Goal: Transaction & Acquisition: Purchase product/service

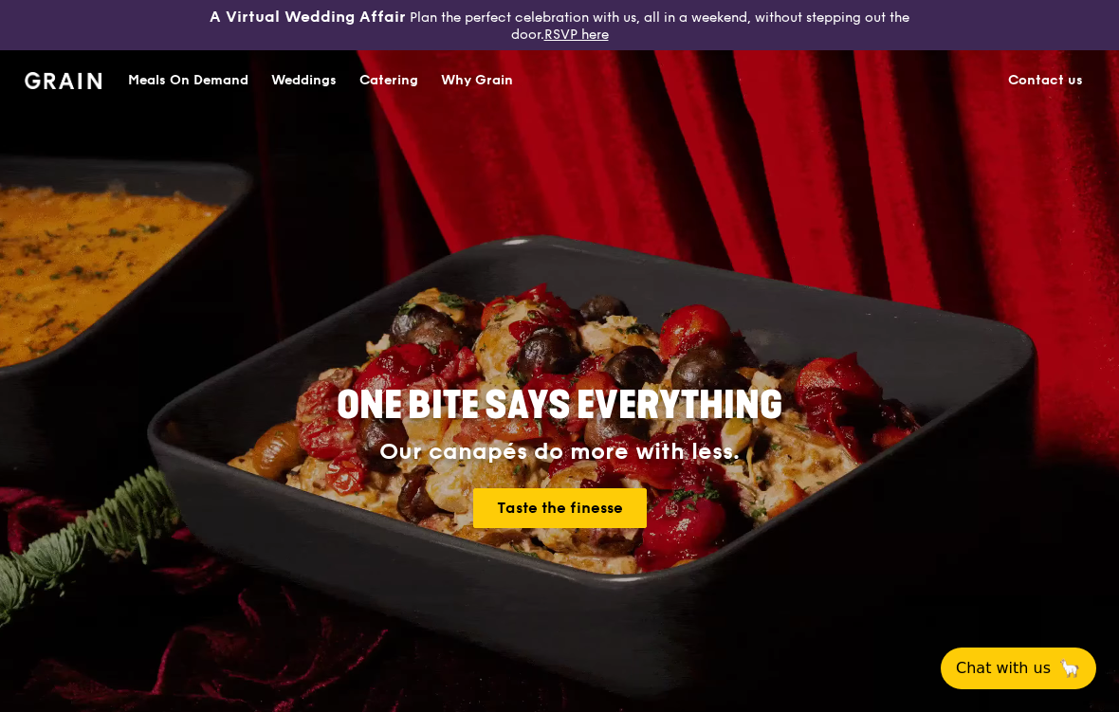
click at [522, 518] on link "Taste the finesse" at bounding box center [560, 508] width 174 height 40
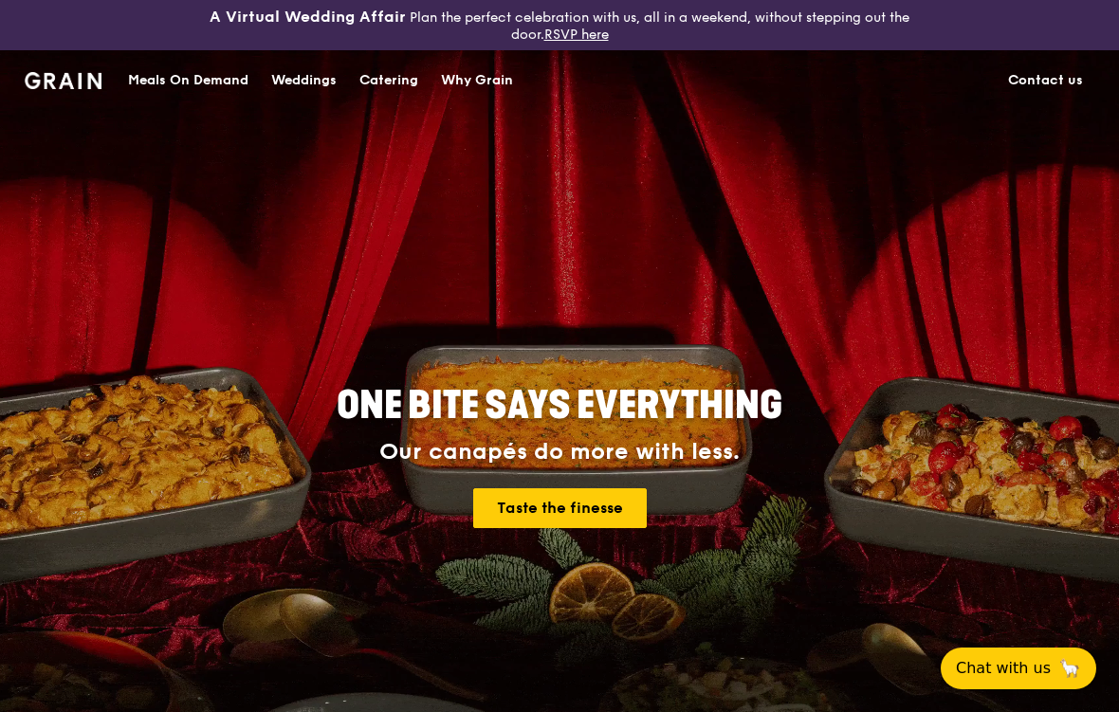
click at [508, 488] on link "Taste the finesse" at bounding box center [560, 508] width 174 height 40
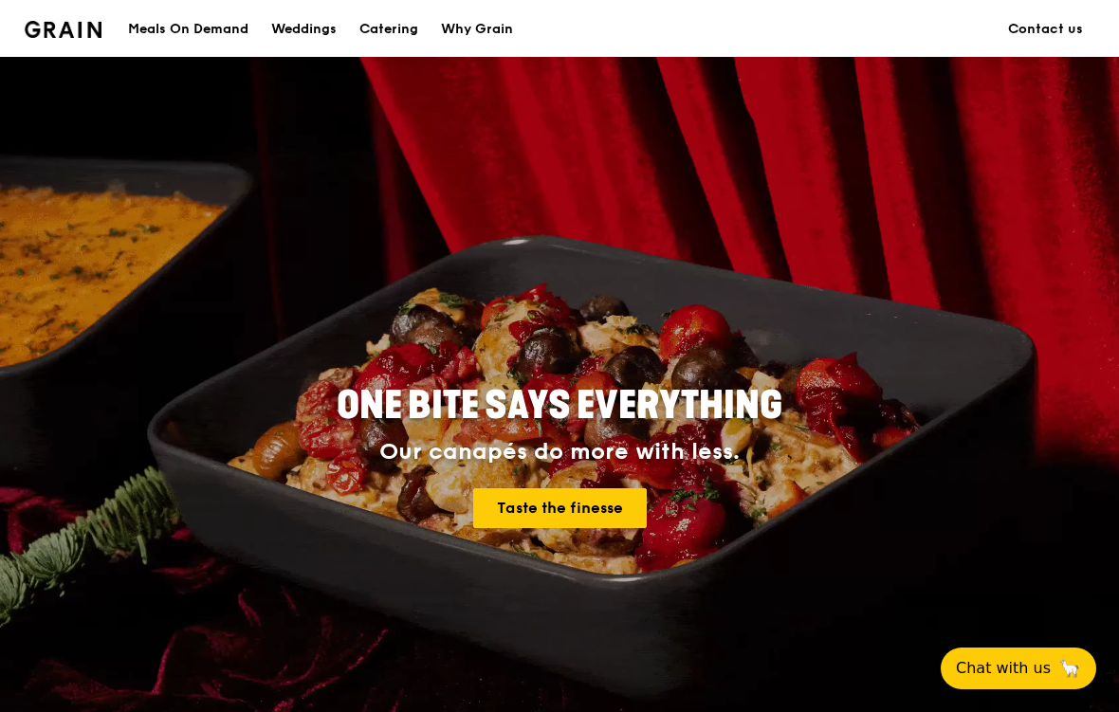
click at [617, 488] on link "Taste the finesse" at bounding box center [560, 508] width 174 height 40
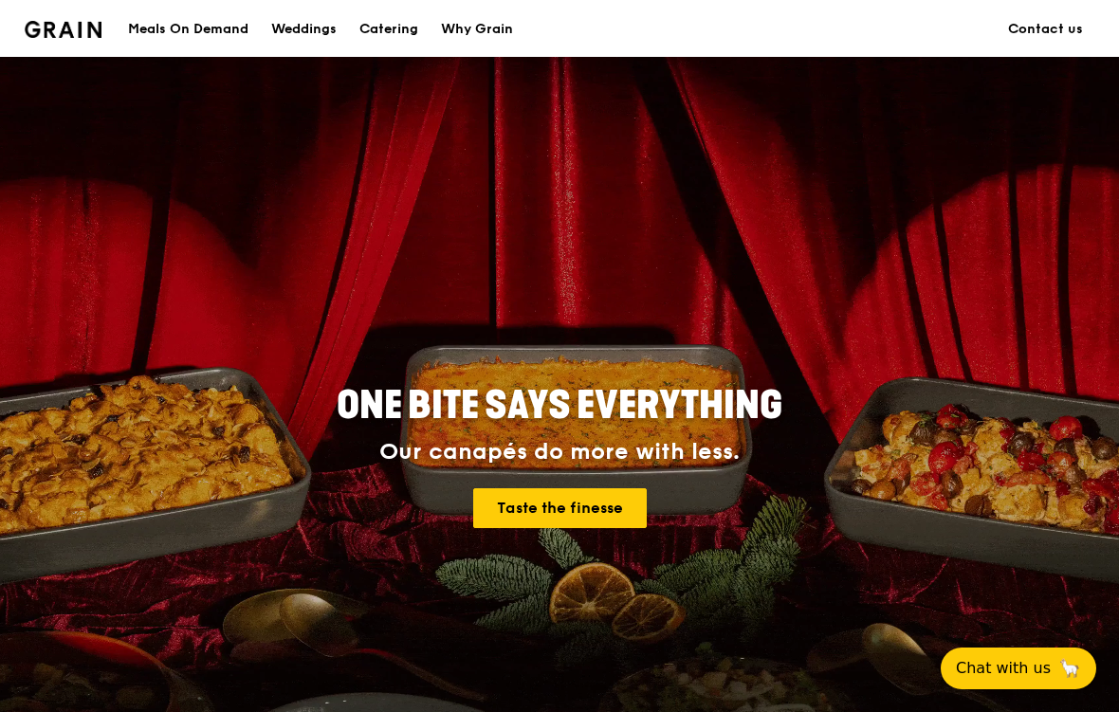
click at [479, 504] on link "Taste the finesse" at bounding box center [560, 508] width 174 height 40
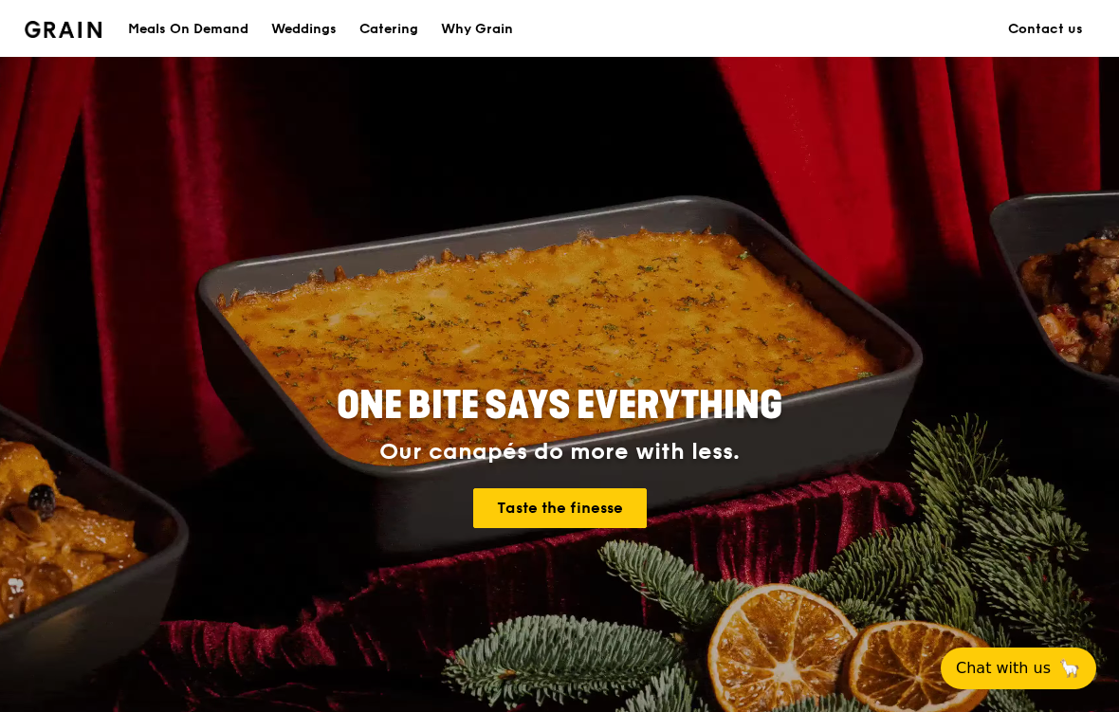
click at [452, 481] on h4 "Our canapés do more with less. Taste the finesse" at bounding box center [559, 483] width 853 height 89
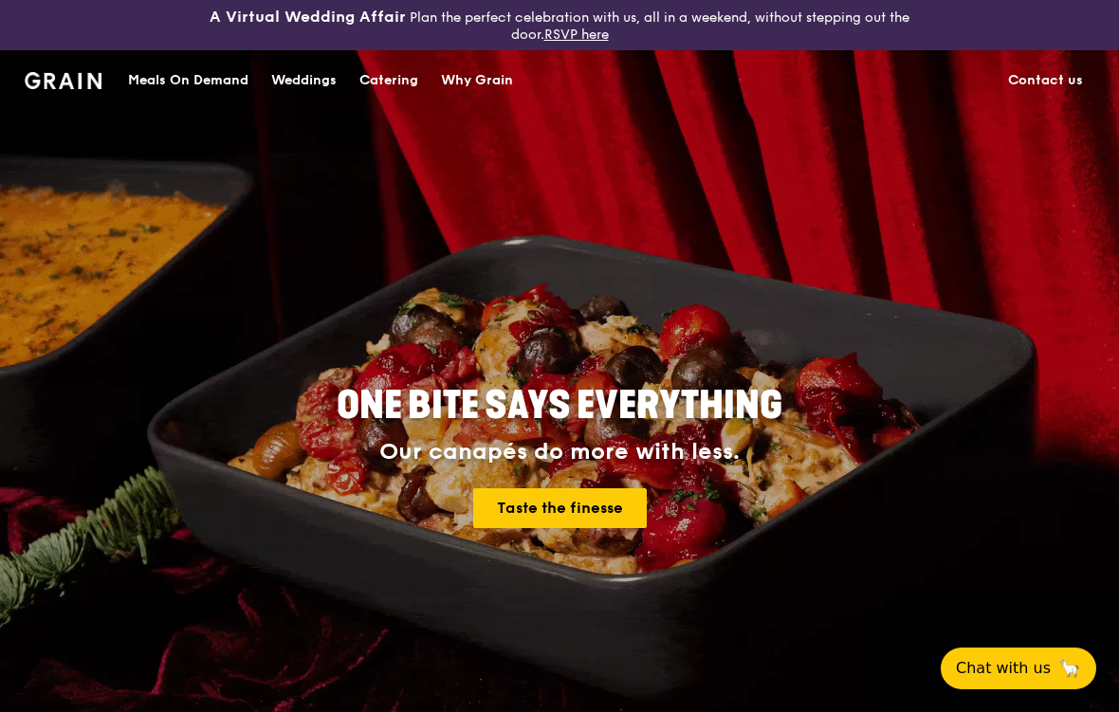
click at [1033, 488] on div "ONE BITE SAYS EVERYTHING Our canapés do more with less. Taste the finesse" at bounding box center [559, 458] width 1092 height 702
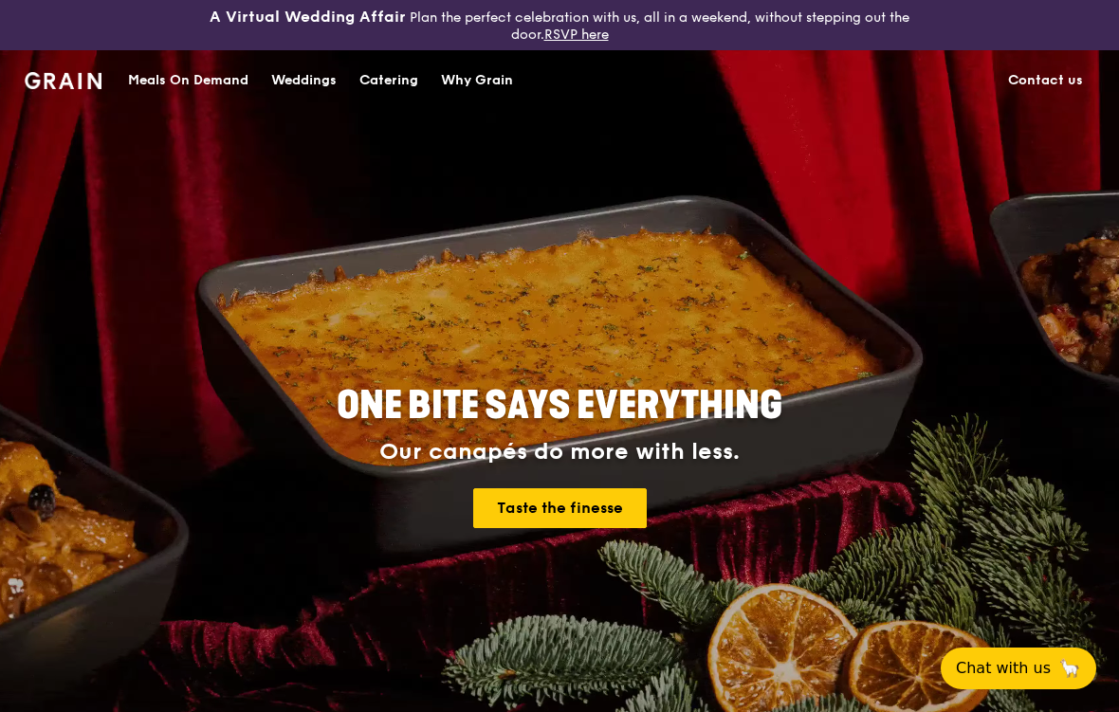
click at [1031, 492] on div "ONE BITE SAYS EVERYTHING Our canapés do more with less. Taste the finesse" at bounding box center [559, 458] width 1092 height 702
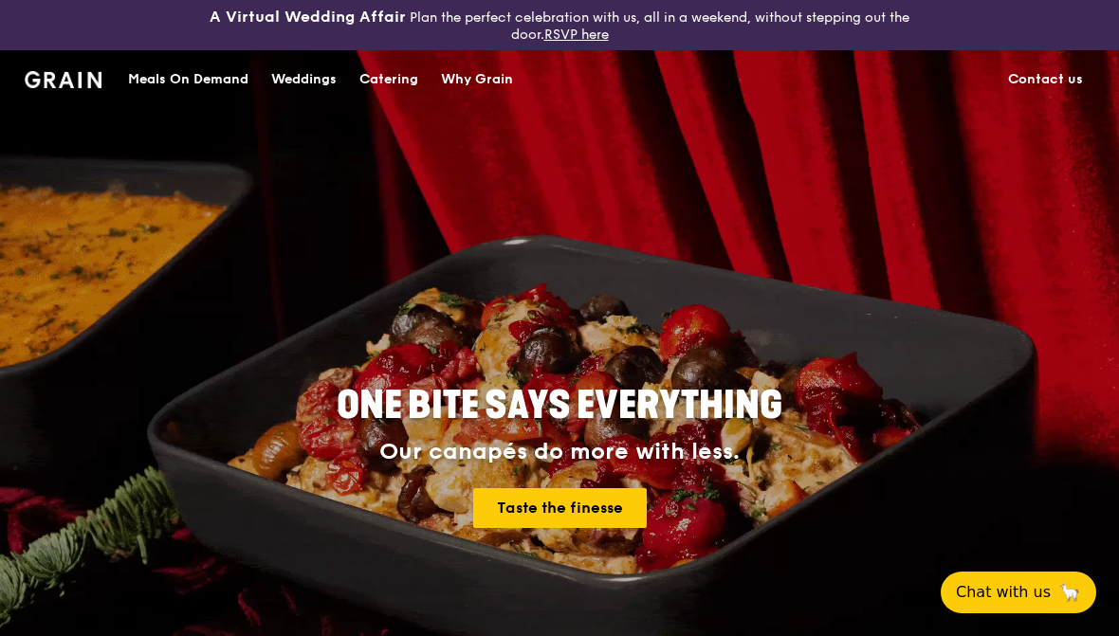
click at [514, 520] on link "Taste the finesse" at bounding box center [560, 508] width 174 height 40
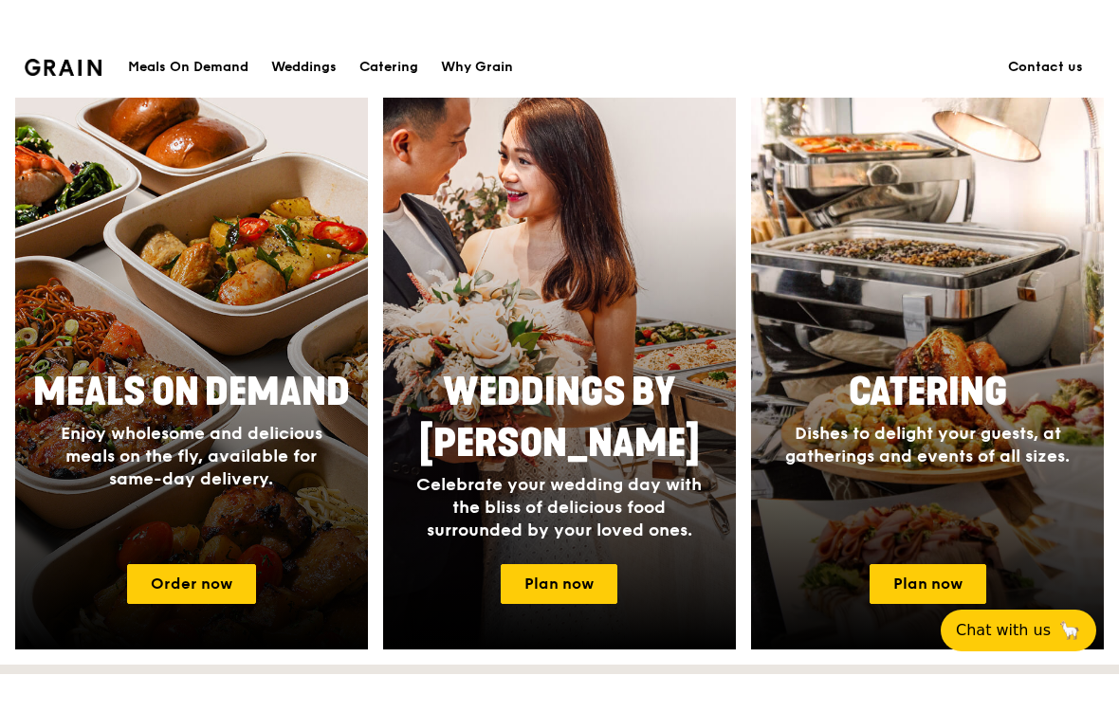
scroll to position [688, 0]
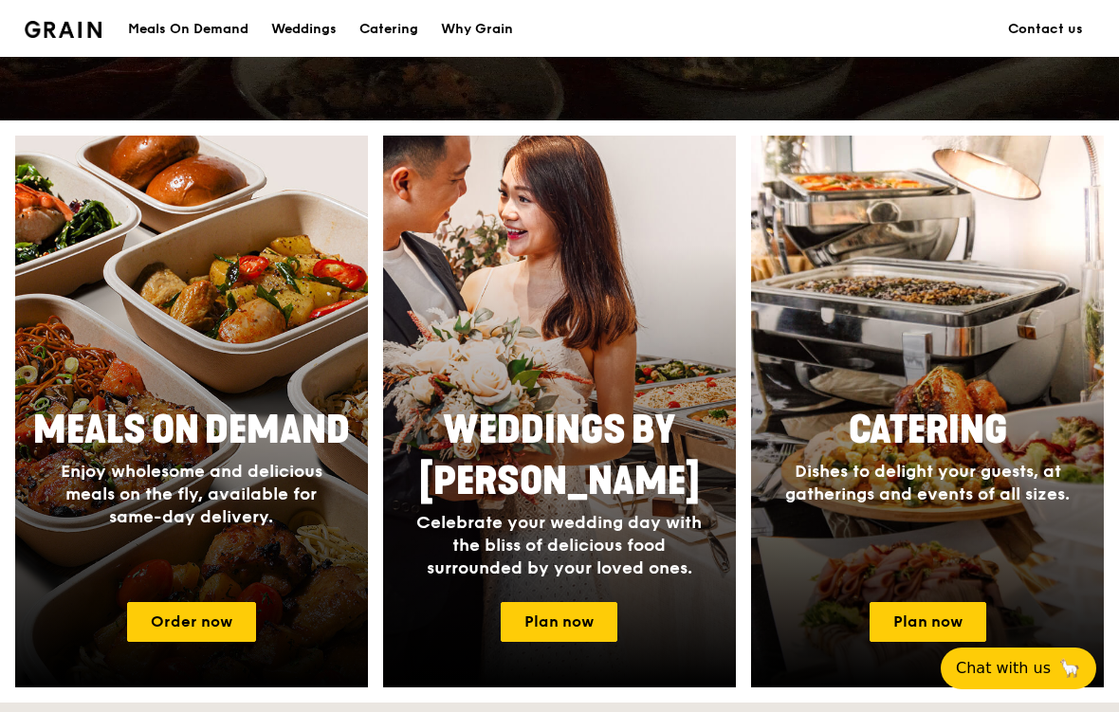
click at [210, 616] on link "Order now" at bounding box center [191, 622] width 129 height 40
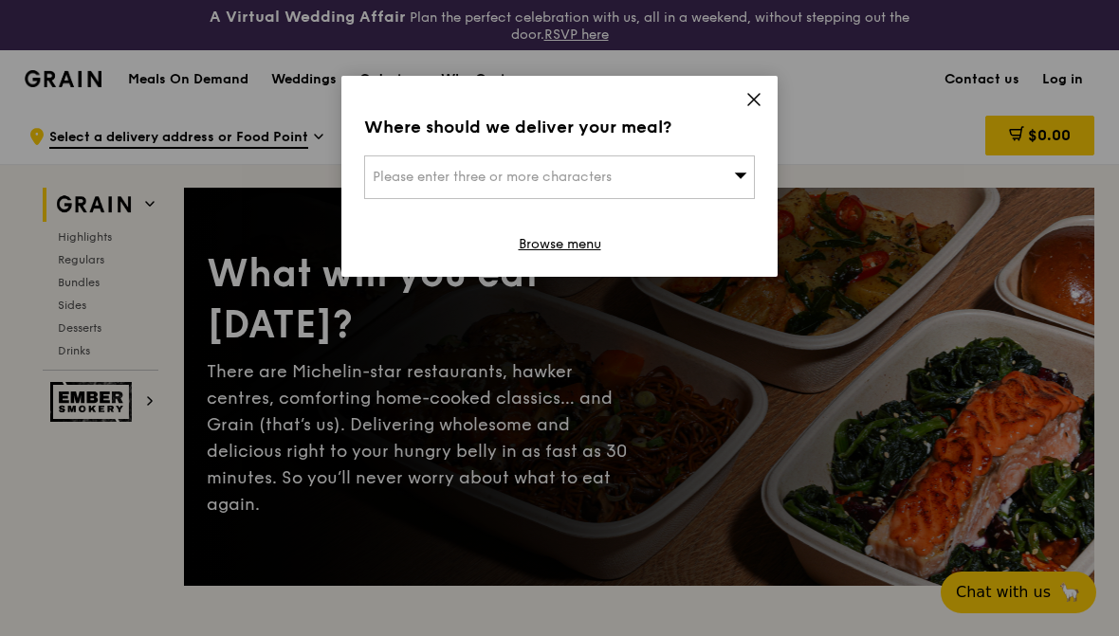
click at [430, 197] on div "Please enter three or more characters" at bounding box center [559, 178] width 391 height 44
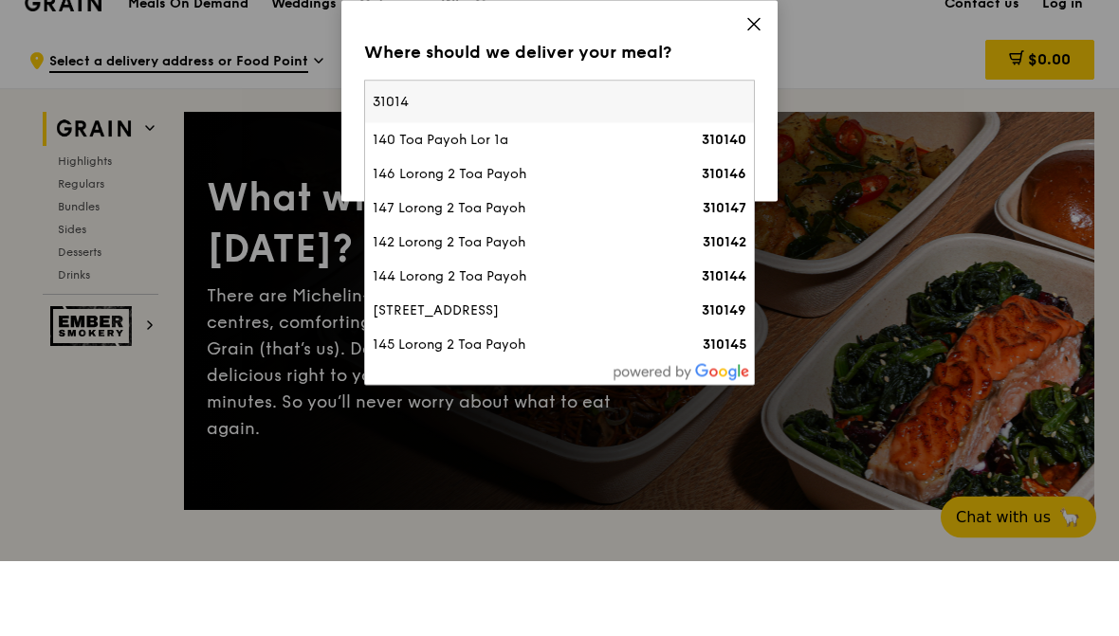
type input "310147"
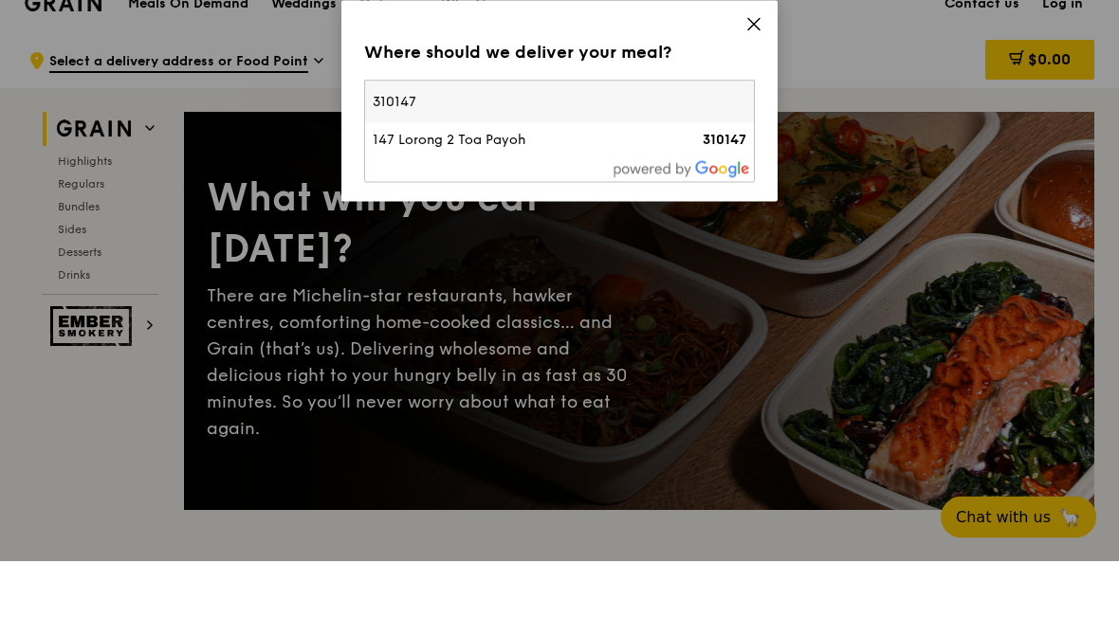
click at [397, 206] on div "147 Lorong 2 Toa Payoh" at bounding box center [513, 215] width 281 height 19
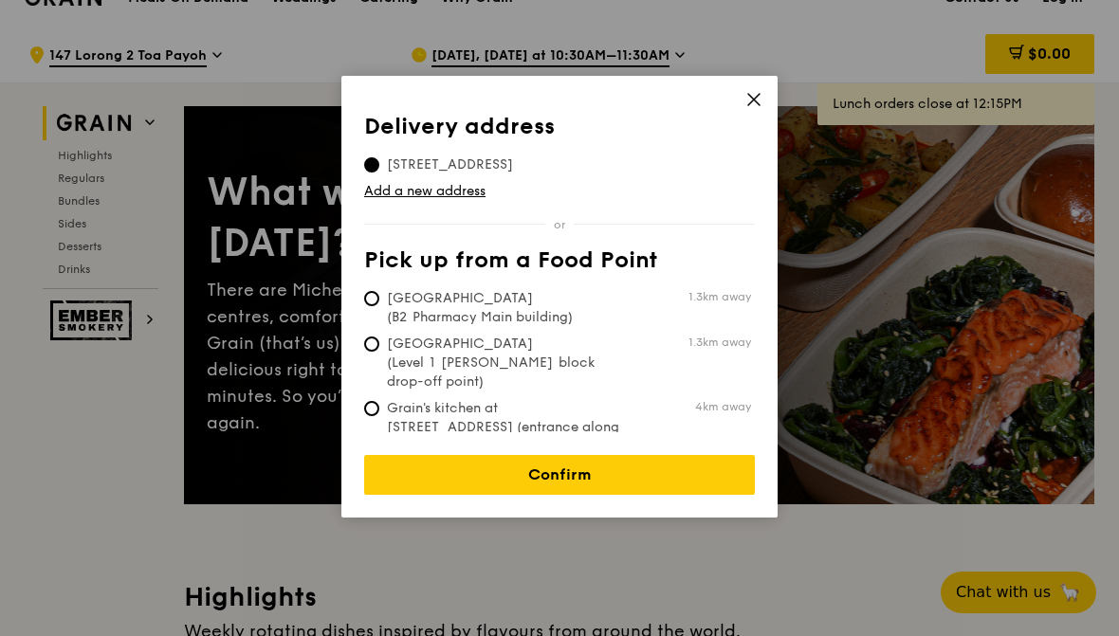
scroll to position [81, 0]
click at [375, 302] on input "[GEOGRAPHIC_DATA] (B2 Pharmacy Main building) 1.3km away" at bounding box center [371, 298] width 15 height 15
radio input "true"
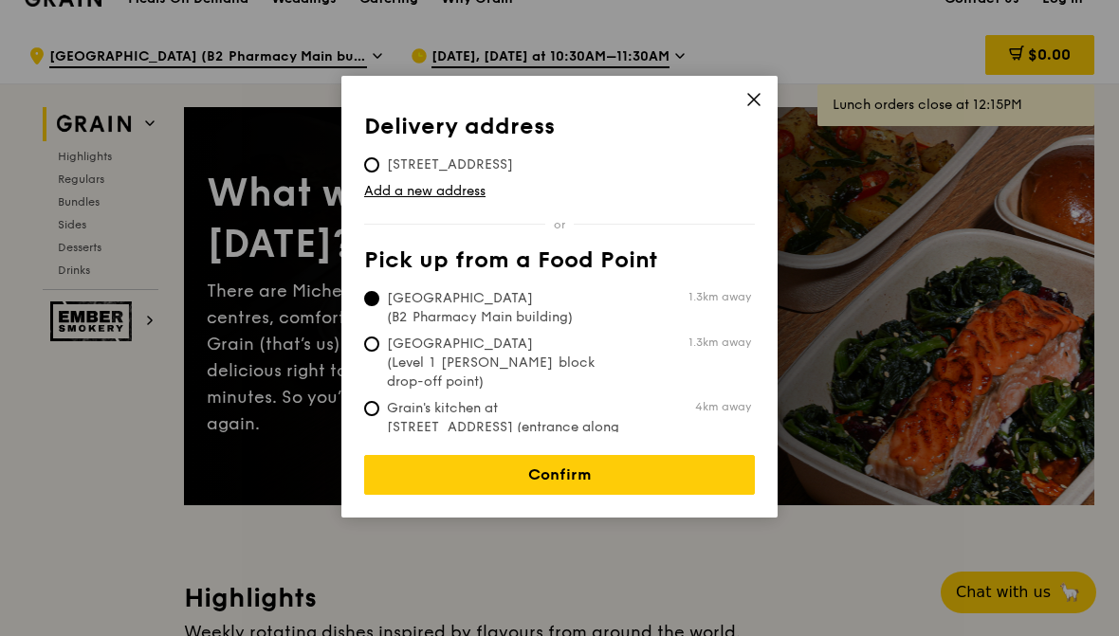
click at [432, 472] on link "Confirm" at bounding box center [559, 475] width 391 height 40
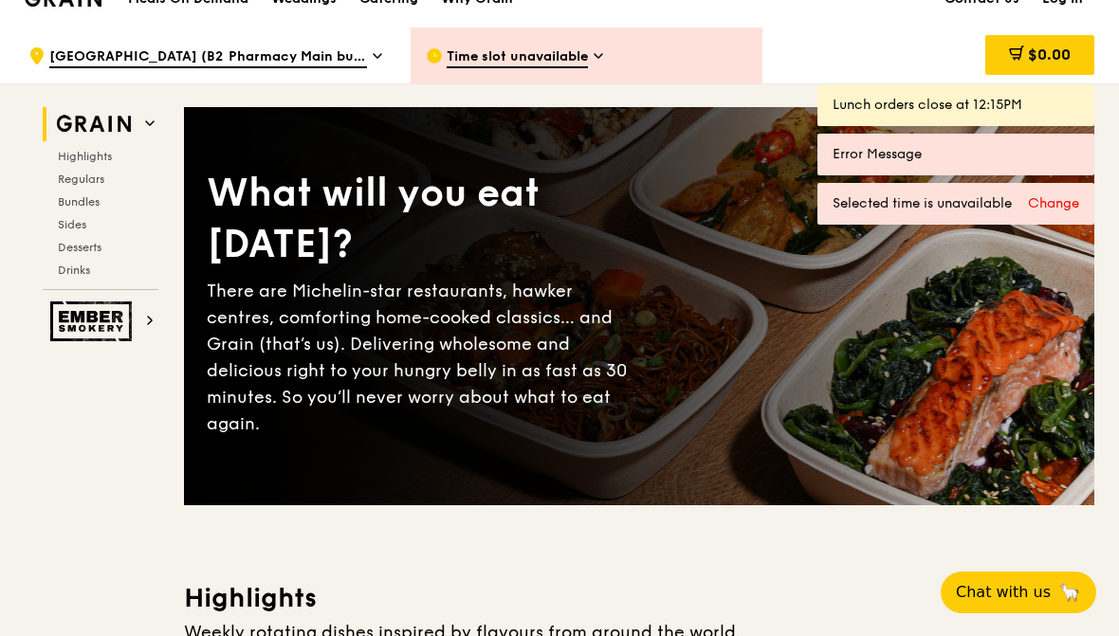
click at [535, 69] on div "Time slot unavailable" at bounding box center [587, 55] width 352 height 57
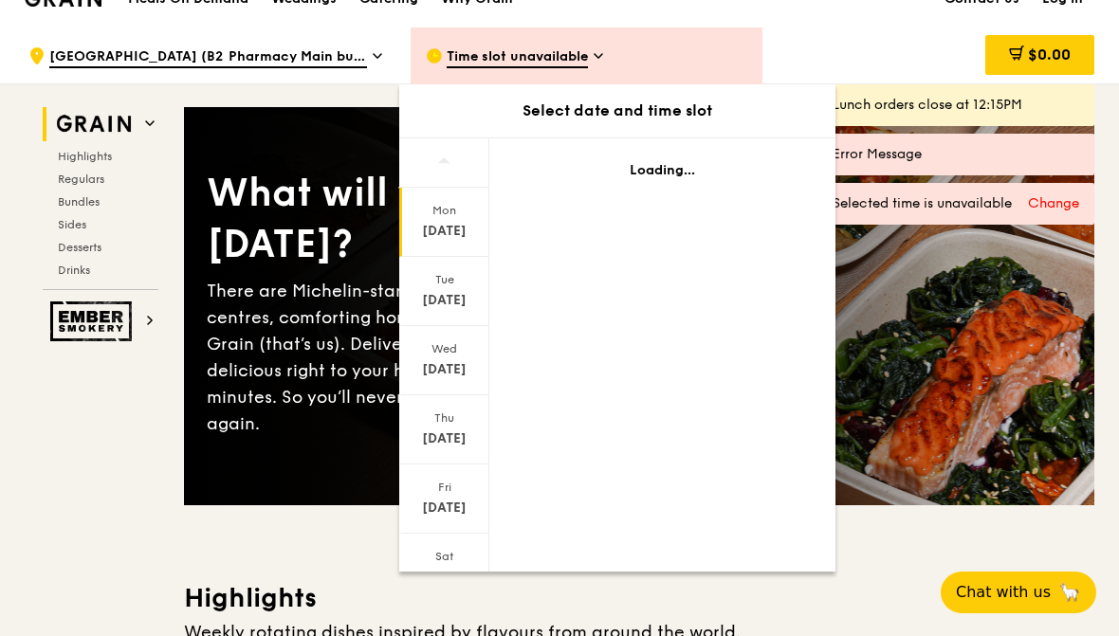
click at [418, 265] on div "[DATE]" at bounding box center [444, 291] width 90 height 69
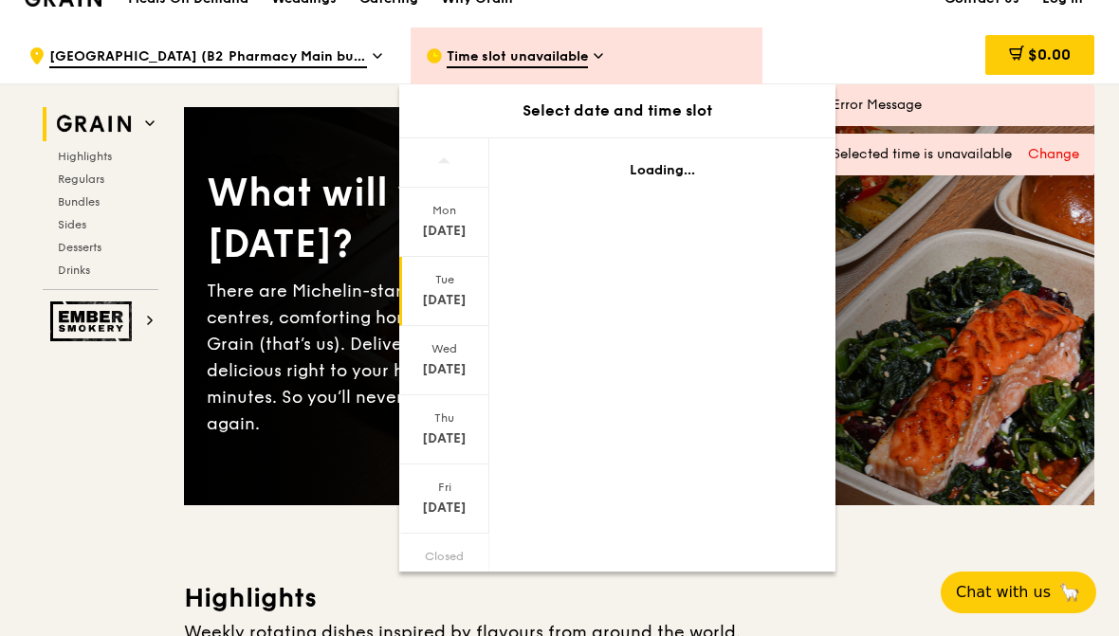
click at [431, 235] on div "[DATE]" at bounding box center [444, 231] width 84 height 19
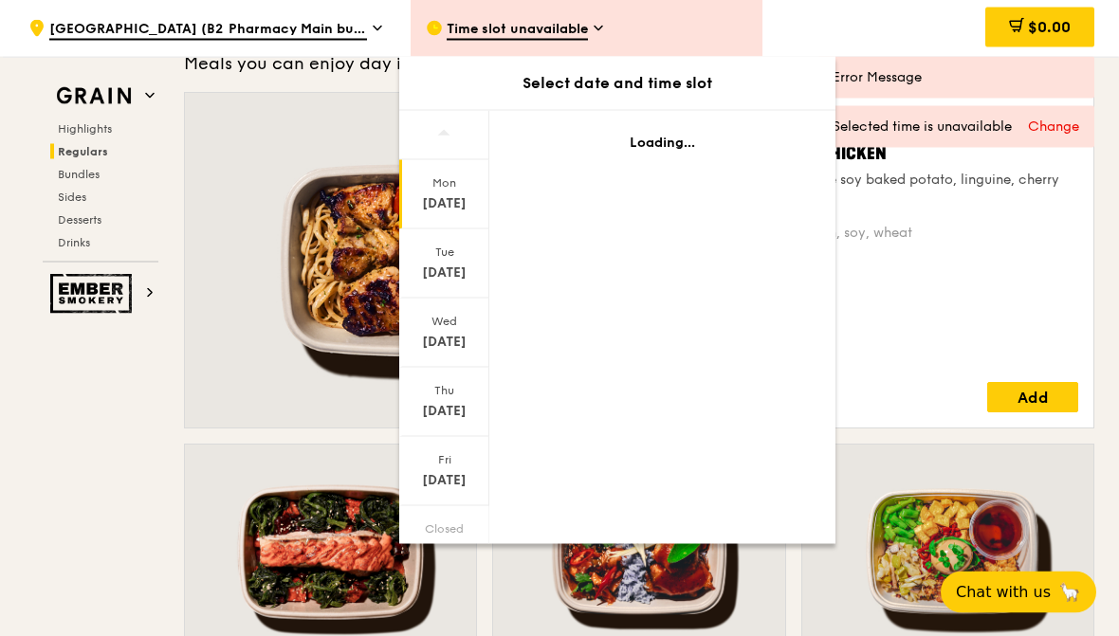
scroll to position [1278, 0]
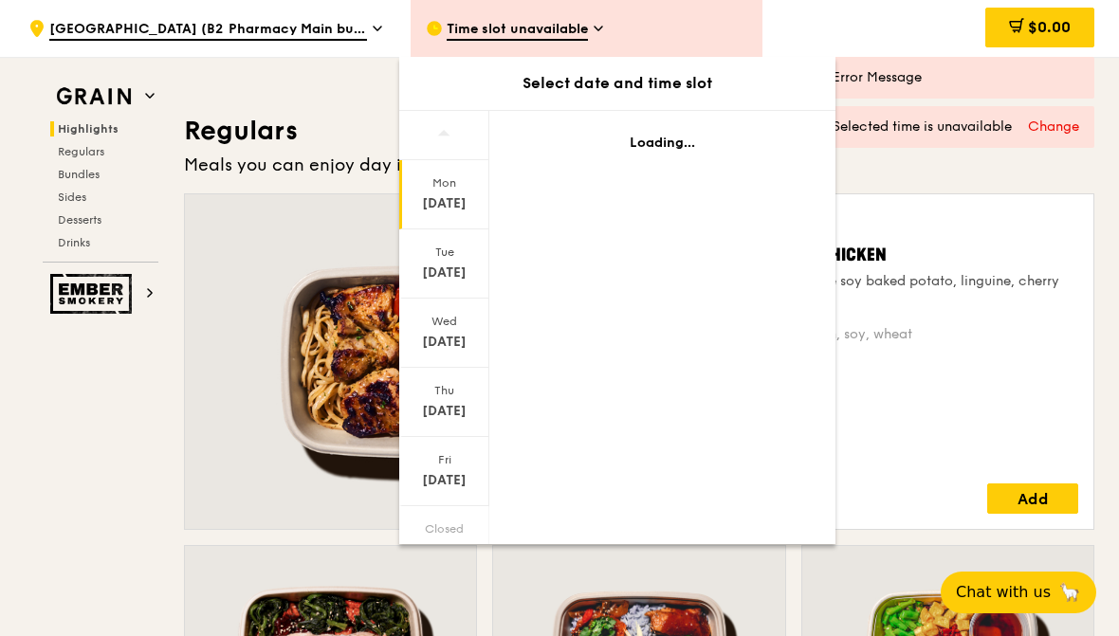
click at [451, 371] on div "[DATE]" at bounding box center [444, 402] width 90 height 69
click at [442, 317] on div "Wed" at bounding box center [444, 321] width 84 height 15
click at [466, 221] on div "[DATE]" at bounding box center [444, 194] width 90 height 69
click at [471, 249] on div "Tue" at bounding box center [444, 252] width 84 height 15
click at [377, 35] on icon at bounding box center [377, 28] width 9 height 17
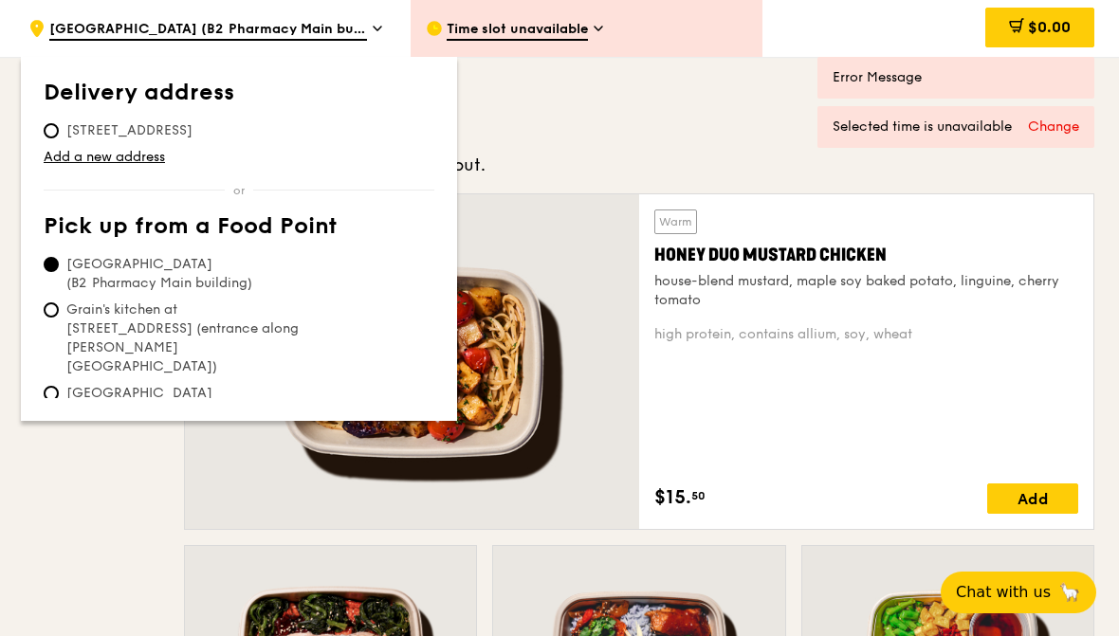
click at [219, 315] on span "Grain's kitchen at [STREET_ADDRESS] (entrance along [PERSON_NAME][GEOGRAPHIC_DA…" at bounding box center [185, 339] width 283 height 76
click at [59, 315] on input "Grain's kitchen at [STREET_ADDRESS] (entrance along [PERSON_NAME][GEOGRAPHIC_DA…" at bounding box center [51, 309] width 15 height 15
radio input "true"
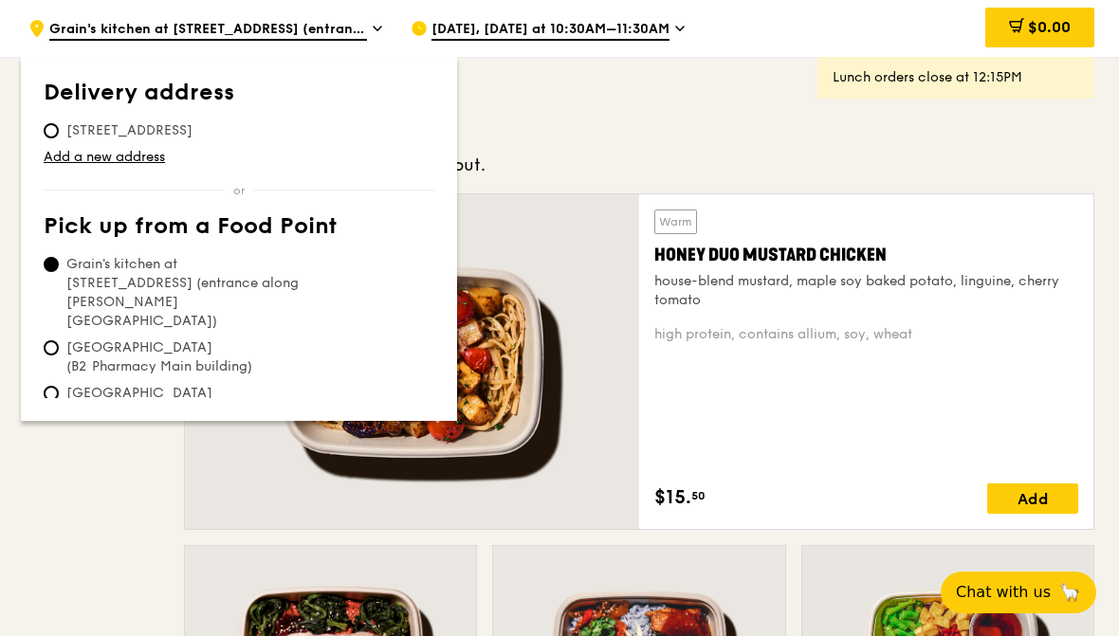
click at [257, 384] on span "[GEOGRAPHIC_DATA] (Level 1 [PERSON_NAME] block drop-off point)" at bounding box center [185, 412] width 283 height 57
click at [59, 386] on input "[GEOGRAPHIC_DATA] (Level 1 [PERSON_NAME] block drop-off point)" at bounding box center [51, 393] width 15 height 15
radio input "true"
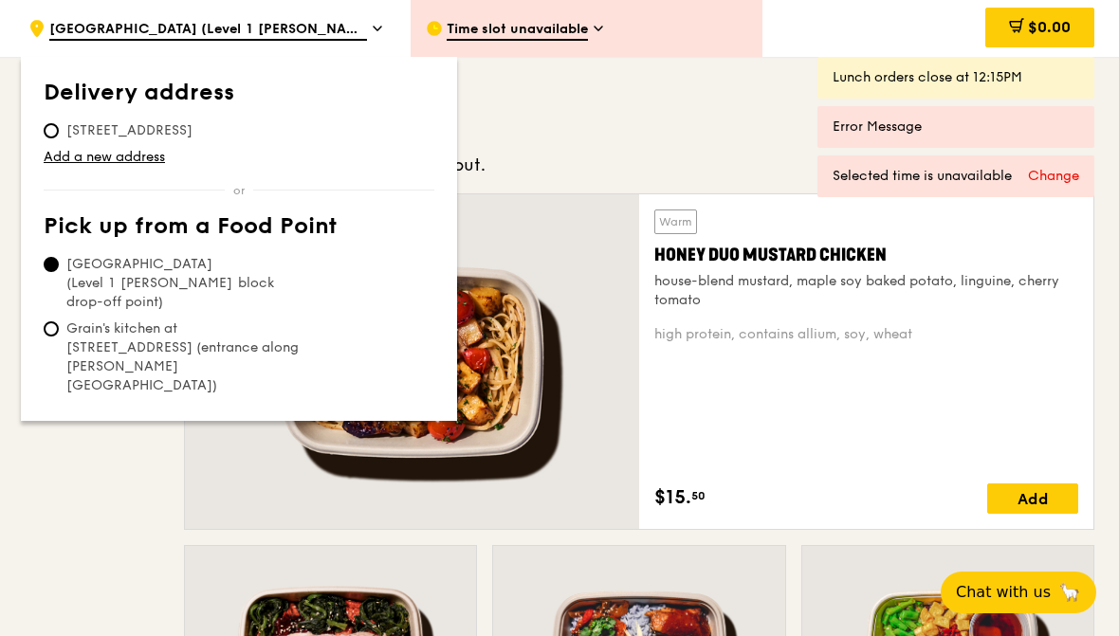
click at [632, 34] on div "Time slot unavailable" at bounding box center [587, 28] width 352 height 57
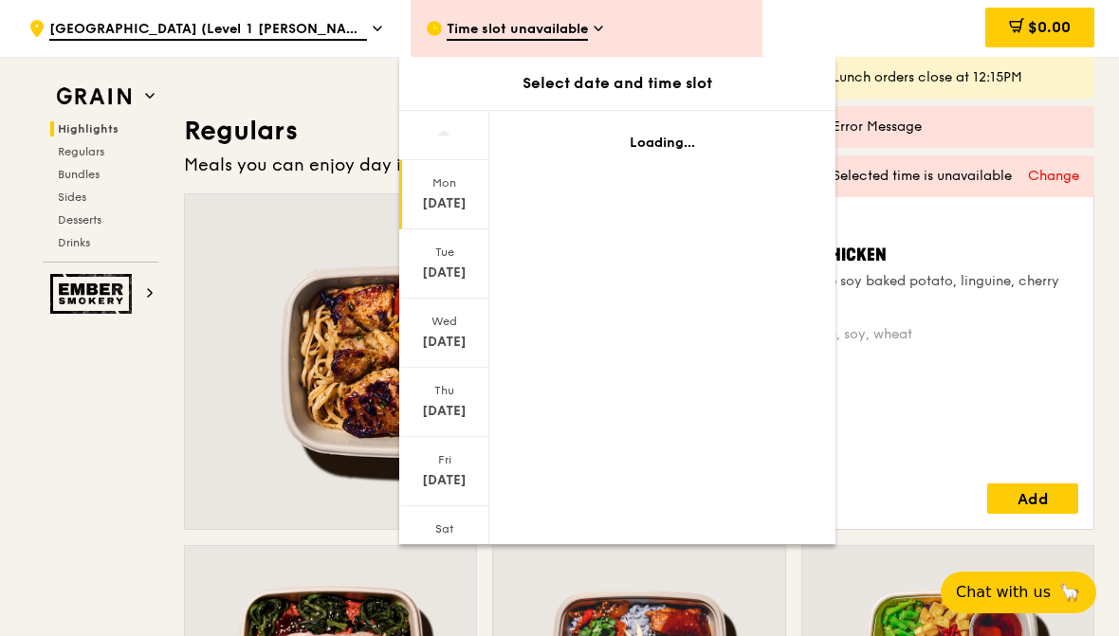
click at [594, 34] on div "Time slot unavailable" at bounding box center [587, 28] width 352 height 57
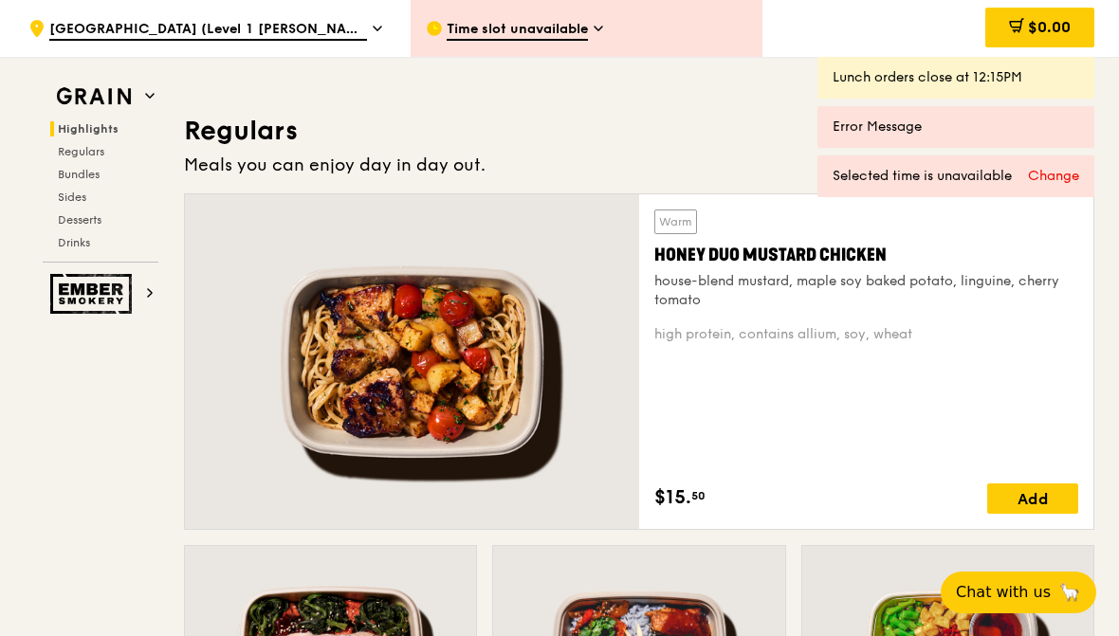
click at [594, 12] on div "Time slot unavailable" at bounding box center [587, 28] width 352 height 57
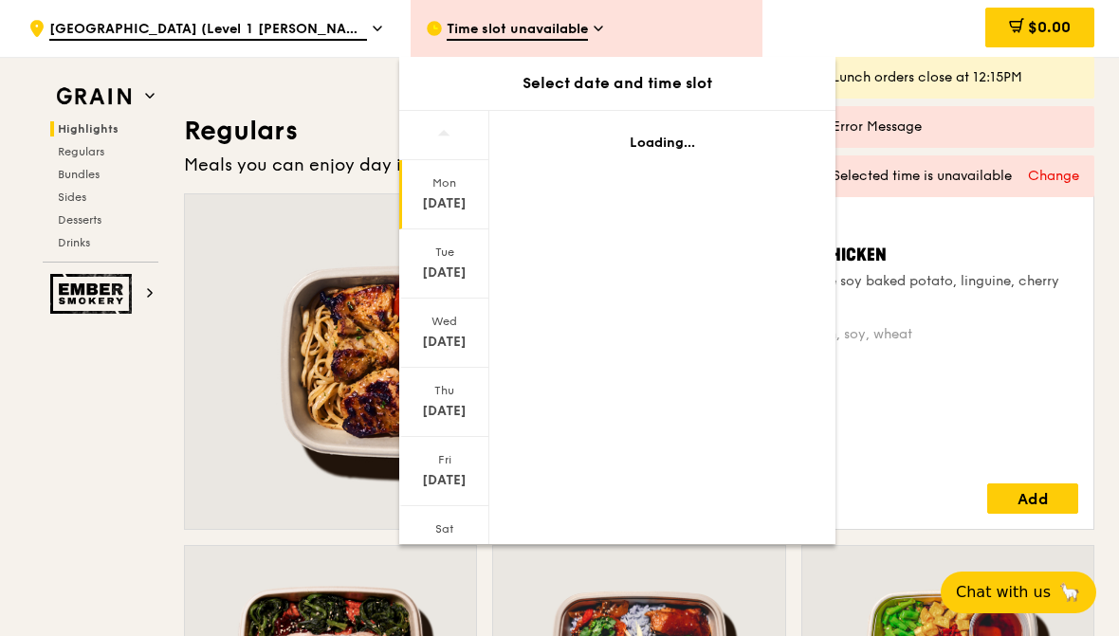
click at [448, 262] on div "[DATE]" at bounding box center [444, 263] width 90 height 69
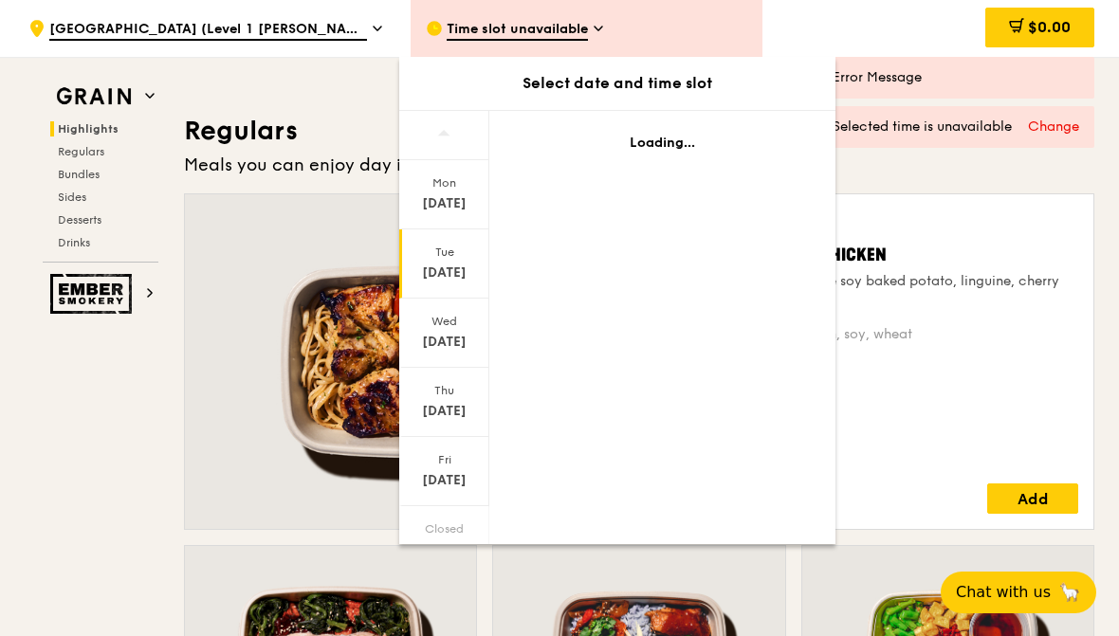
click at [999, 204] on div "Warm Honey Duo Mustard Chicken house-blend mustard, maple soy baked potato, lin…" at bounding box center [866, 361] width 454 height 335
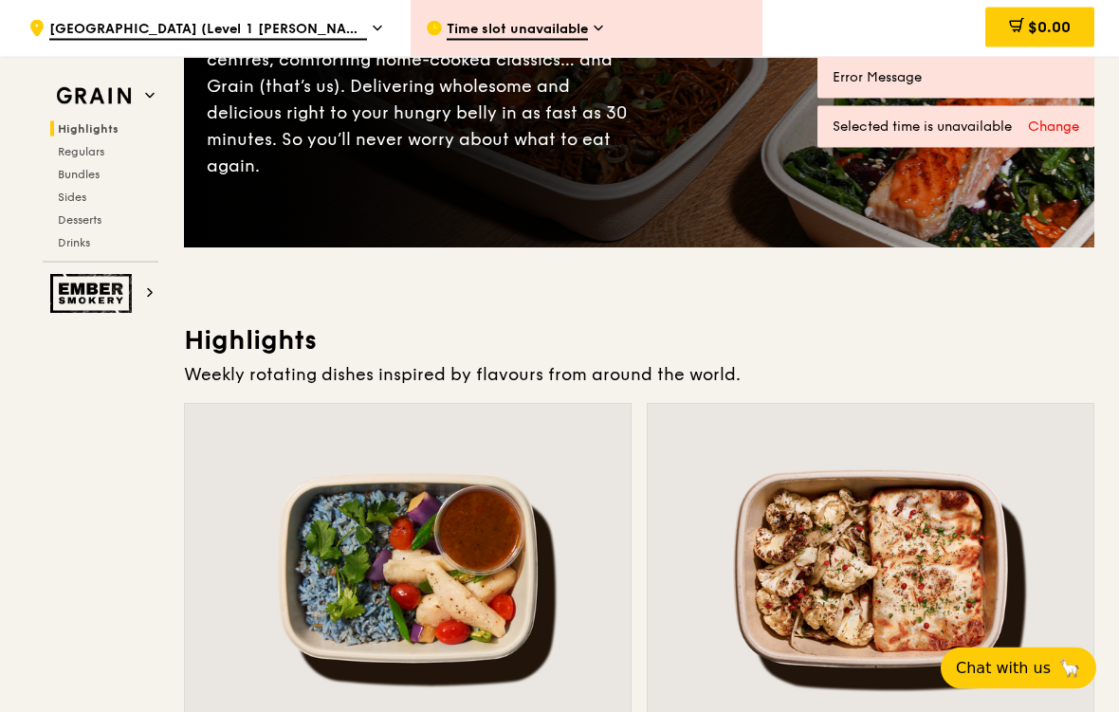
scroll to position [302, 0]
